Goal: Transaction & Acquisition: Purchase product/service

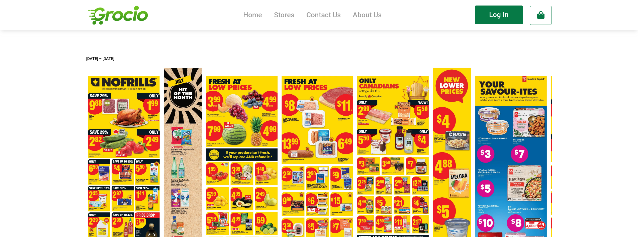
scroll to position [25, 0]
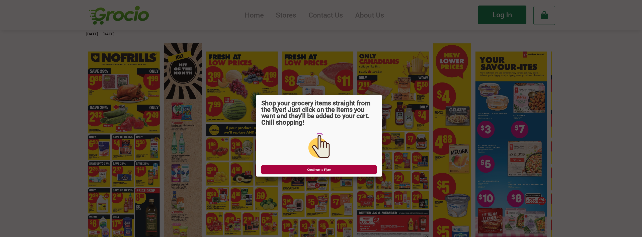
click at [304, 171] on link "Continue to Flyer" at bounding box center [318, 169] width 115 height 9
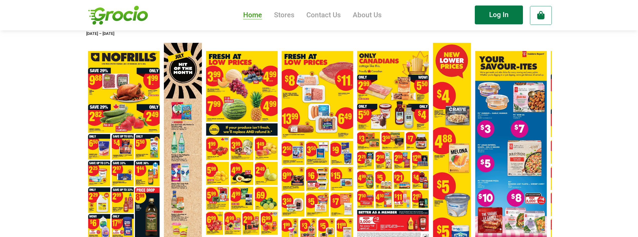
click at [252, 19] on link "Home" at bounding box center [252, 15] width 19 height 9
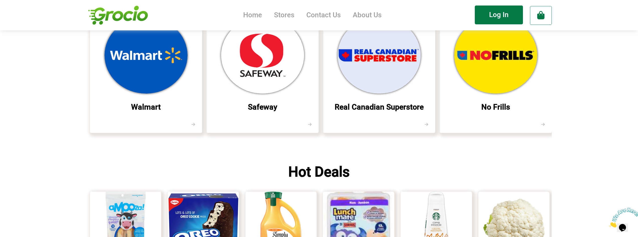
scroll to position [828, 0]
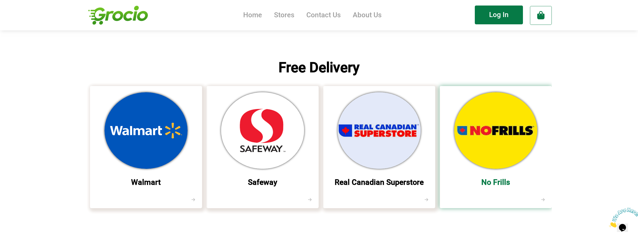
click at [472, 163] on img at bounding box center [496, 130] width 83 height 77
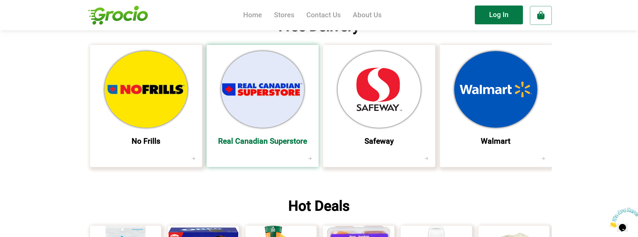
scroll to position [903, 0]
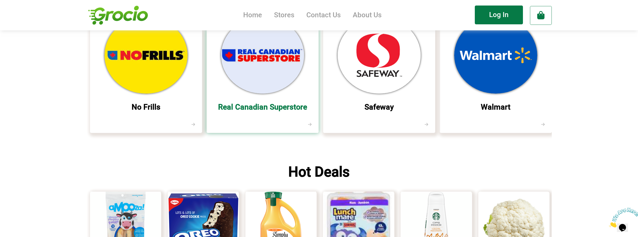
click at [255, 100] on li at bounding box center [263, 55] width 112 height 89
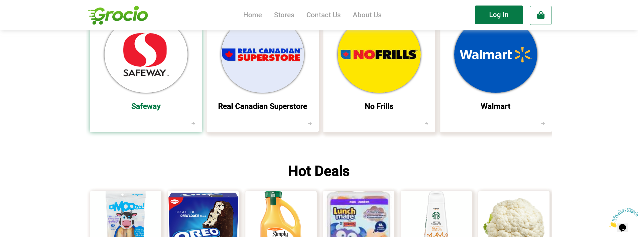
click at [149, 105] on div "Safeway" at bounding box center [146, 108] width 112 height 19
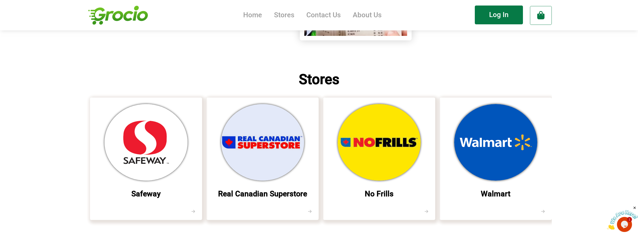
scroll to position [253, 0]
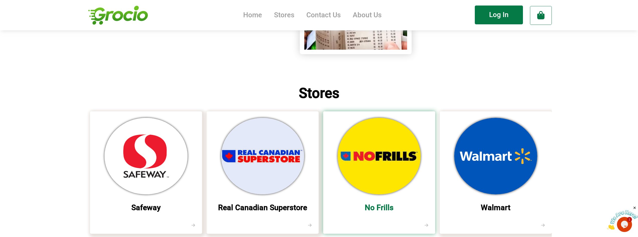
click at [383, 156] on img at bounding box center [379, 156] width 83 height 77
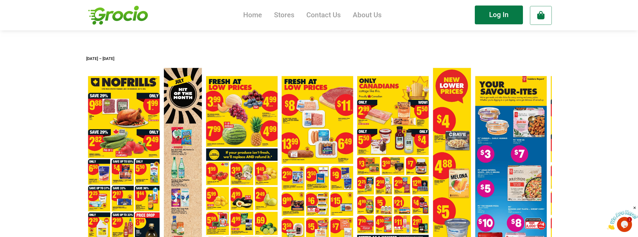
click at [86, 63] on area at bounding box center [86, 63] width 0 height 0
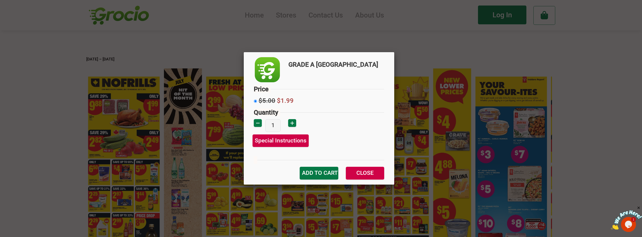
click at [451, 56] on div "GRADE A TURKEY Price $5.00 $1.99 1" at bounding box center [321, 118] width 642 height 237
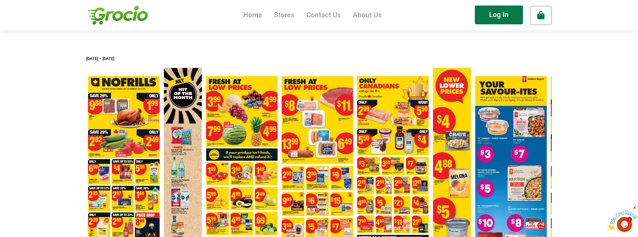
click at [86, 63] on area at bounding box center [86, 63] width 0 height 0
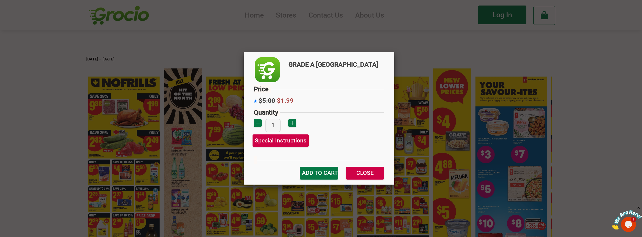
click at [429, 47] on div "GRADE A TURKEY Price $5.00 $1.99 1" at bounding box center [321, 118] width 642 height 237
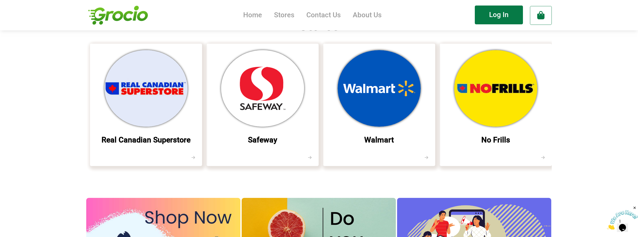
scroll to position [326, 0]
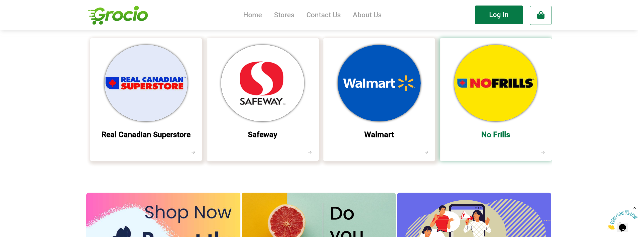
click at [489, 97] on img at bounding box center [496, 83] width 83 height 77
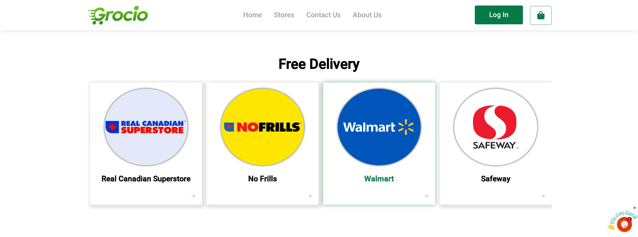
scroll to position [853, 0]
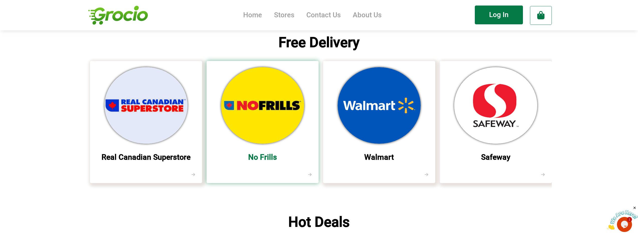
click at [262, 120] on img at bounding box center [262, 105] width 83 height 77
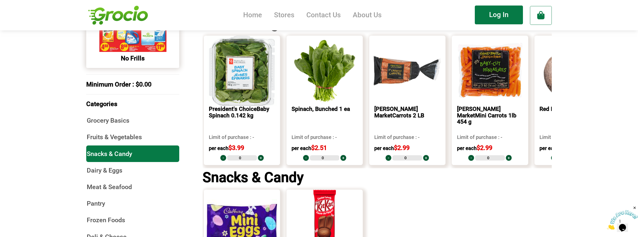
scroll to position [226, 0]
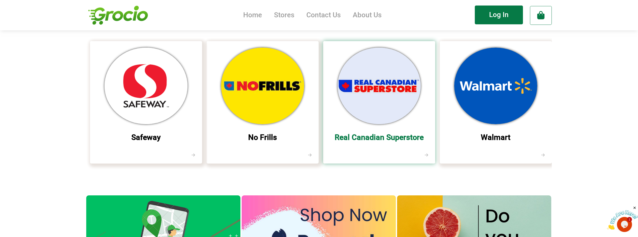
scroll to position [301, 0]
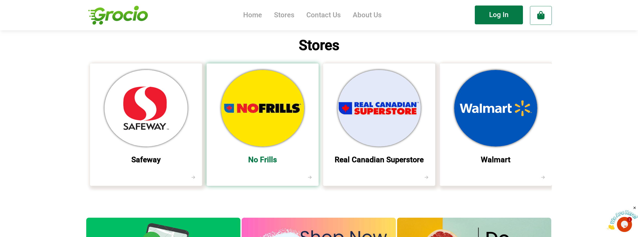
click at [276, 105] on img at bounding box center [262, 108] width 83 height 77
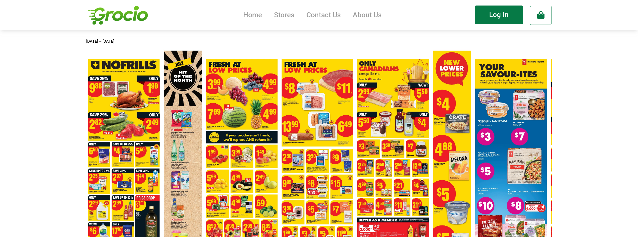
scroll to position [25, 0]
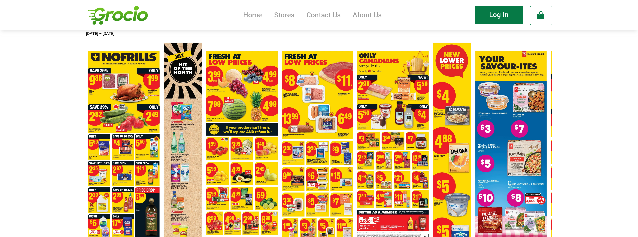
click at [86, 38] on area at bounding box center [86, 38] width 0 height 0
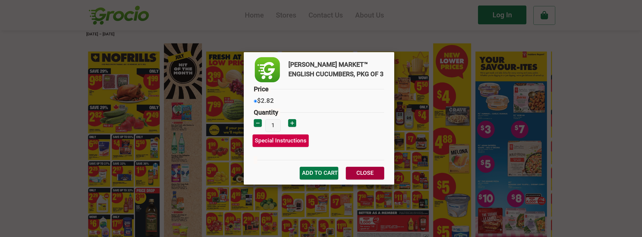
click at [369, 176] on link "Close" at bounding box center [365, 173] width 38 height 13
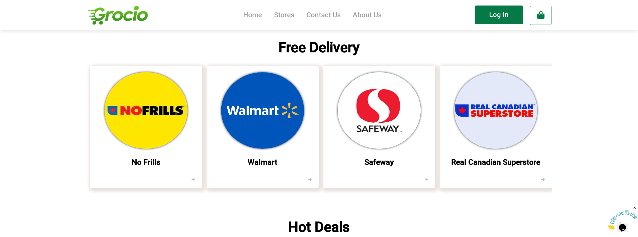
scroll to position [853, 0]
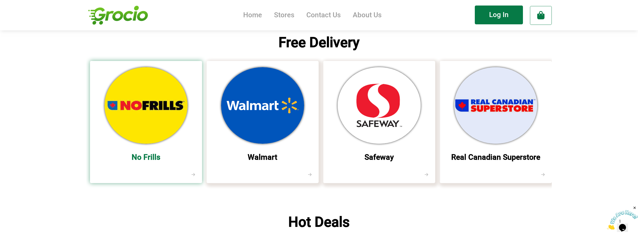
click at [172, 132] on img at bounding box center [146, 105] width 83 height 77
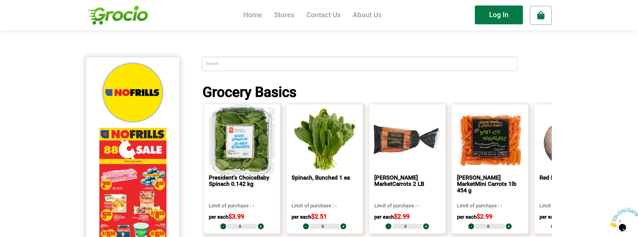
click at [229, 64] on input "text" at bounding box center [360, 63] width 315 height 13
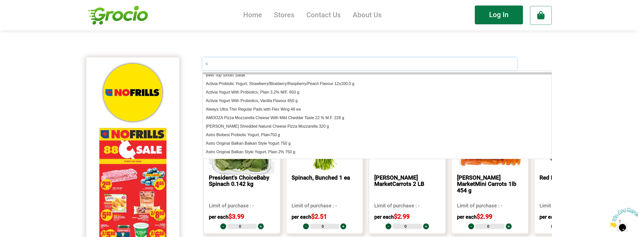
type input "cu"
type input "curly Parsley 1 bunch"
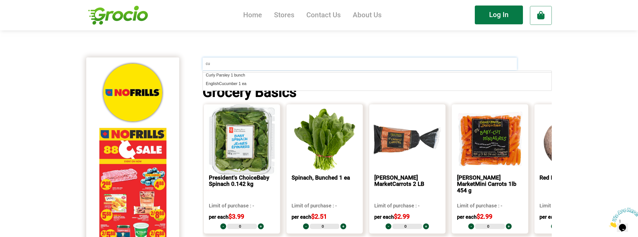
type input "cuc"
click at [229, 74] on span "English Cuc umber 1 ea" at bounding box center [226, 75] width 41 height 4
type input "English Cucumber 1 ea"
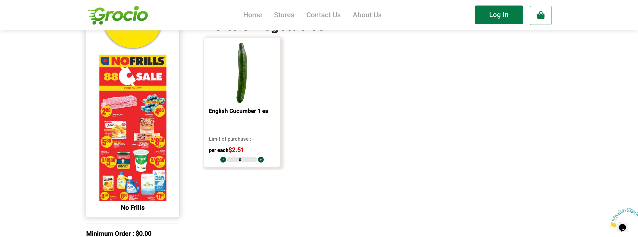
scroll to position [75, 0]
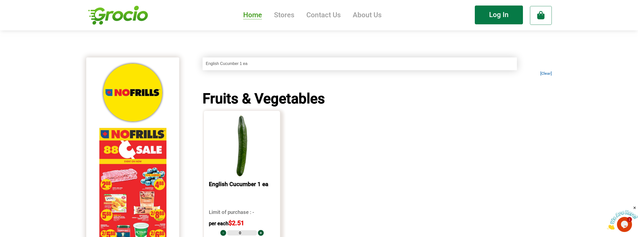
click at [247, 17] on link "Home" at bounding box center [252, 15] width 19 height 9
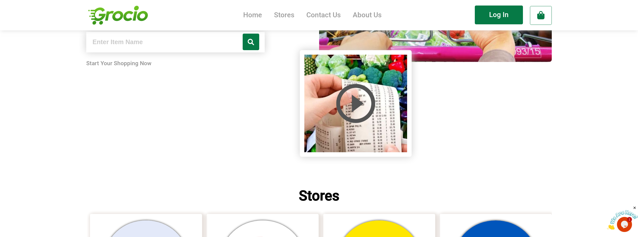
scroll to position [276, 0]
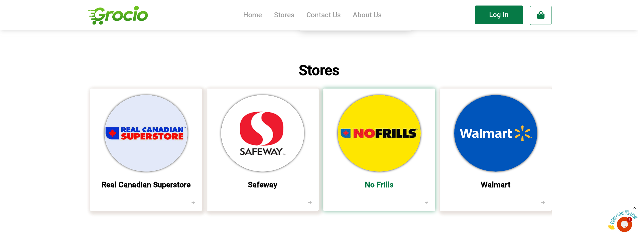
click at [354, 133] on img at bounding box center [379, 133] width 83 height 77
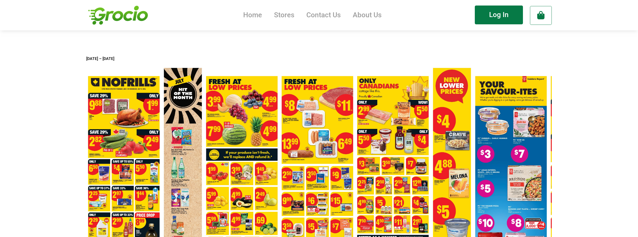
click at [86, 63] on area at bounding box center [86, 63] width 0 height 0
